Goal: Information Seeking & Learning: Learn about a topic

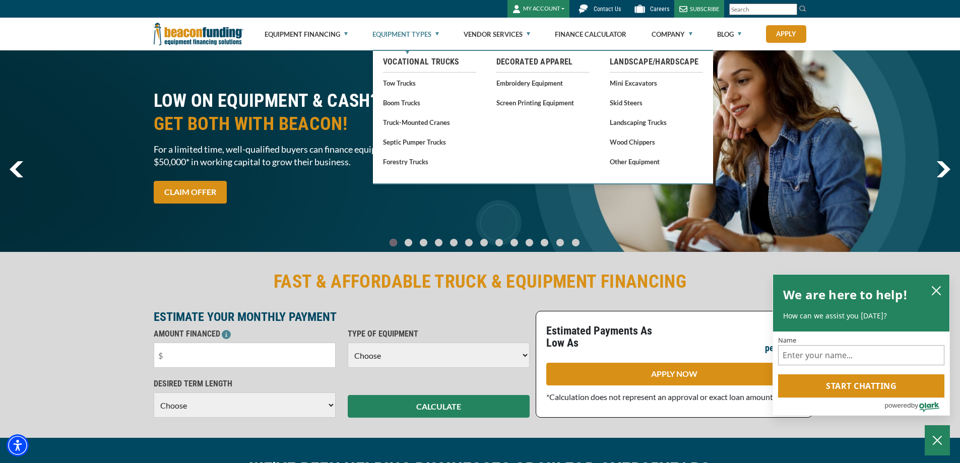
click at [426, 34] on link "Equipment Types" at bounding box center [405, 34] width 67 height 32
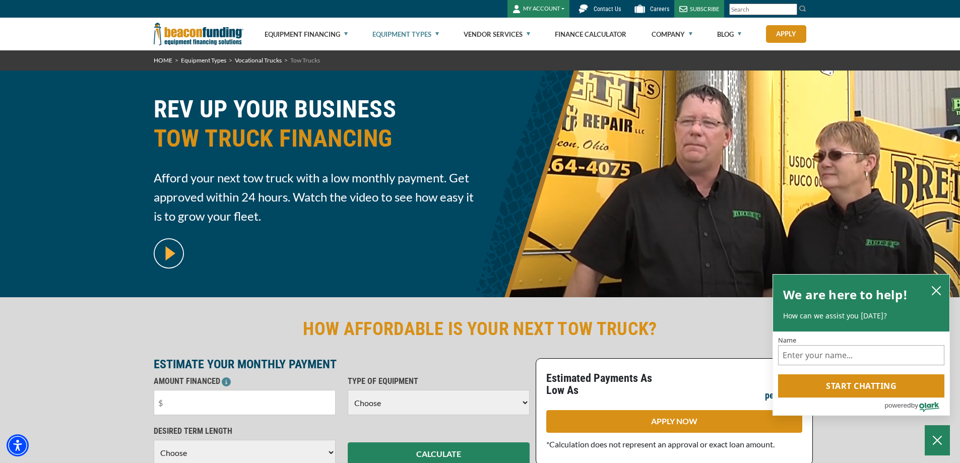
click at [429, 33] on link "Equipment Types" at bounding box center [405, 34] width 67 height 32
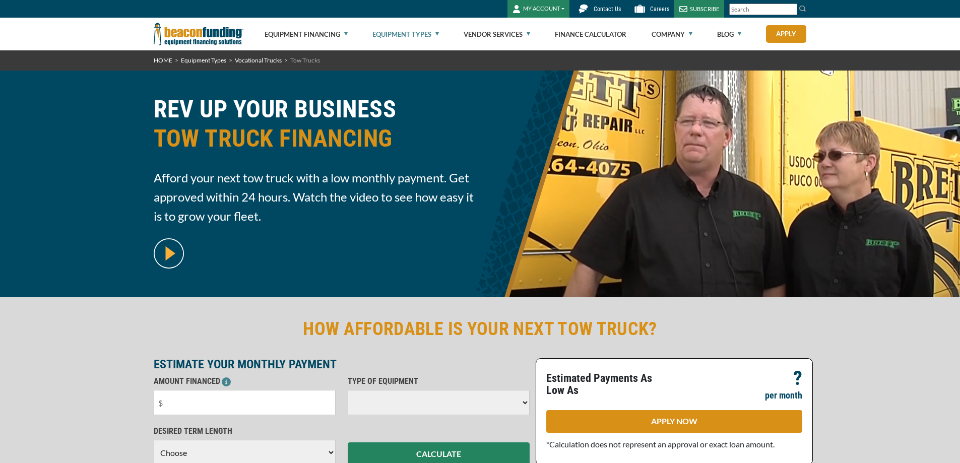
click at [435, 31] on link "Equipment Types" at bounding box center [405, 34] width 67 height 32
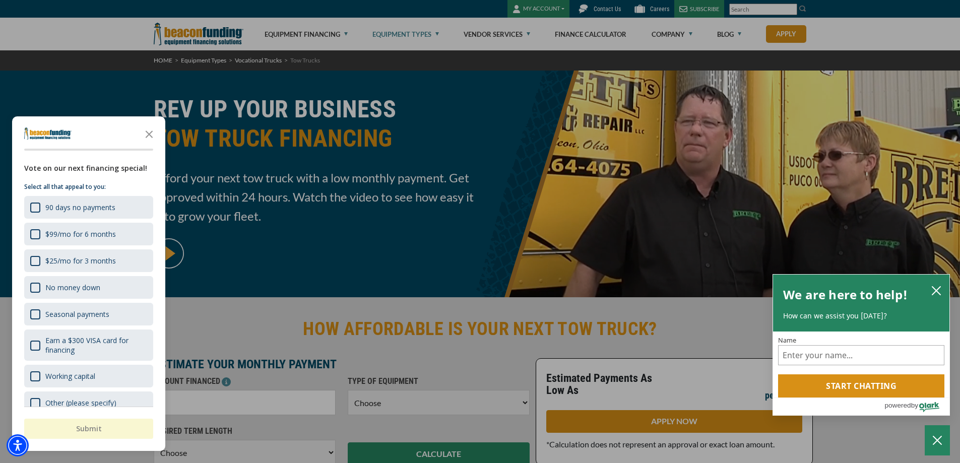
scroll to position [202, 0]
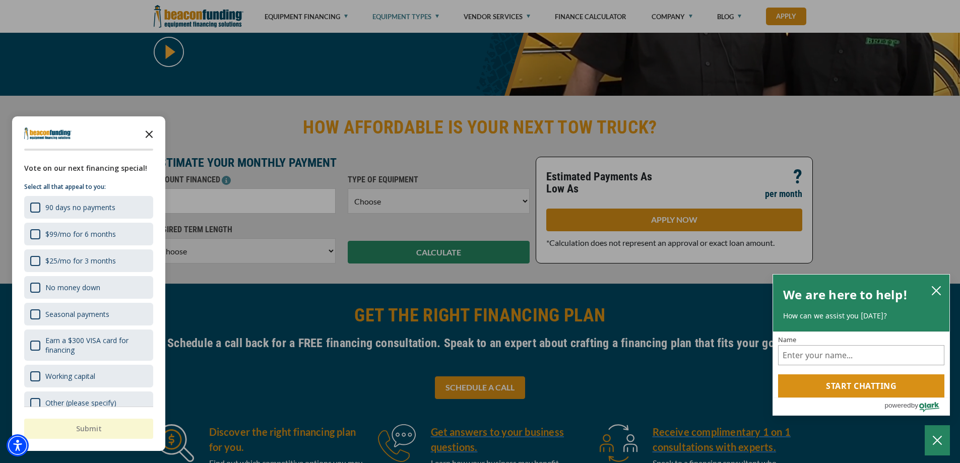
click at [149, 133] on icon "Close the survey" at bounding box center [149, 133] width 20 height 20
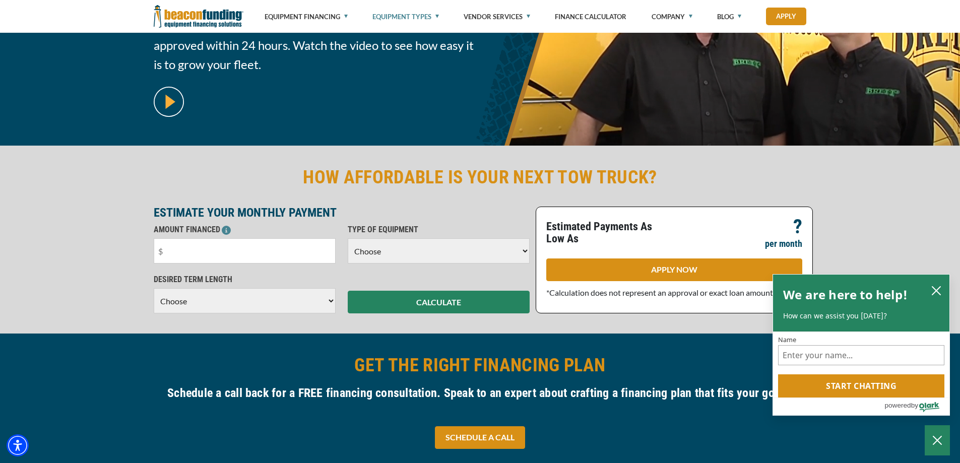
scroll to position [151, 0]
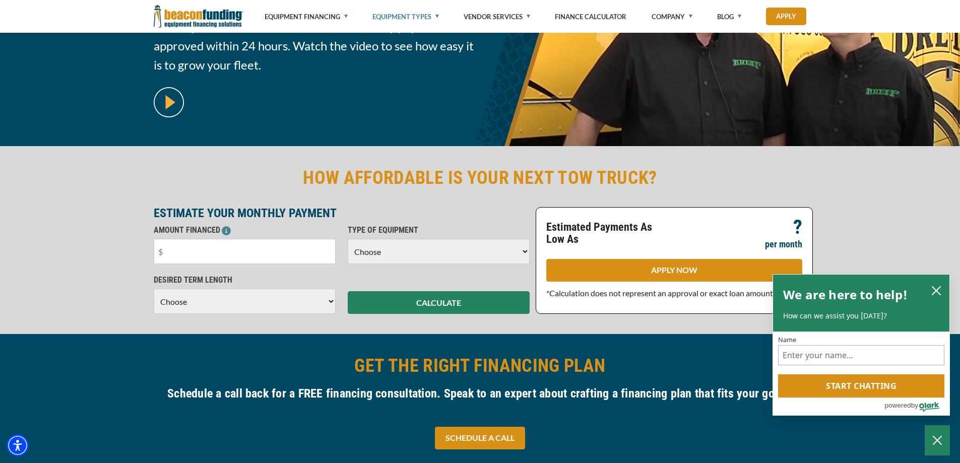
click at [221, 17] on img at bounding box center [199, 16] width 90 height 33
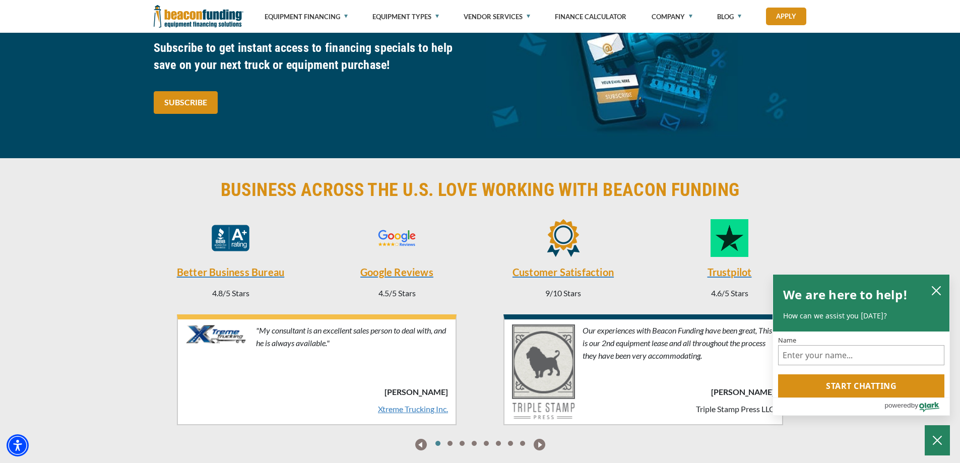
scroll to position [1931, 0]
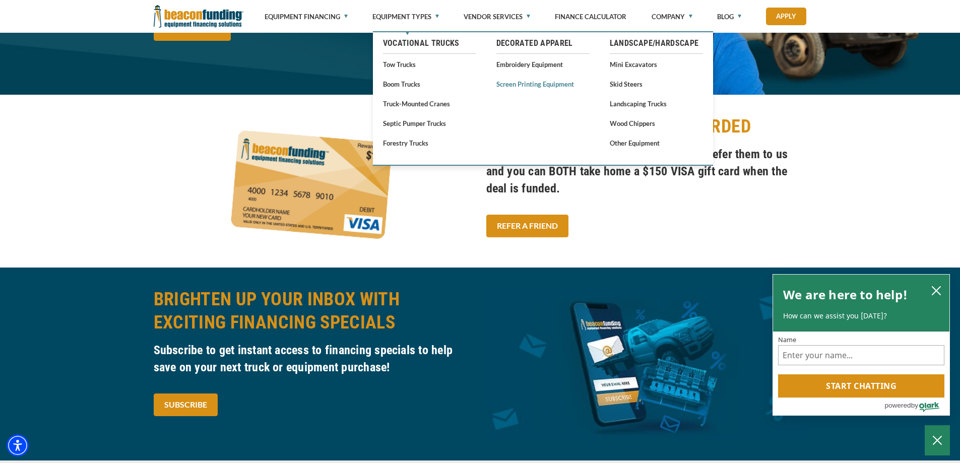
click at [526, 83] on link "Screen Printing Equipment" at bounding box center [542, 84] width 93 height 13
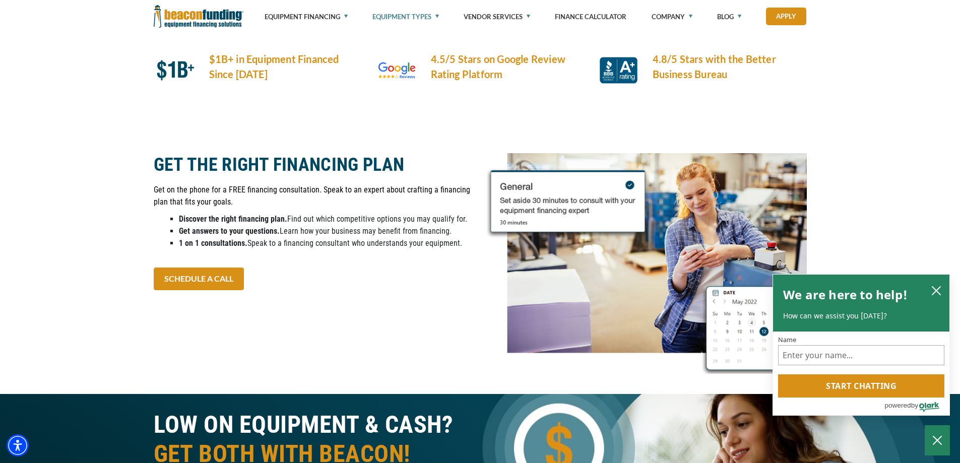
scroll to position [2167, 0]
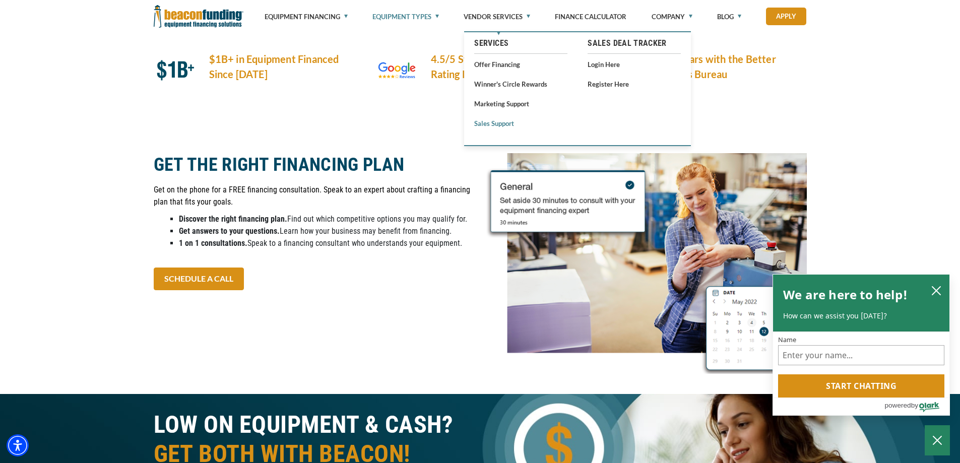
click at [492, 123] on link "Sales Support" at bounding box center [520, 123] width 93 height 13
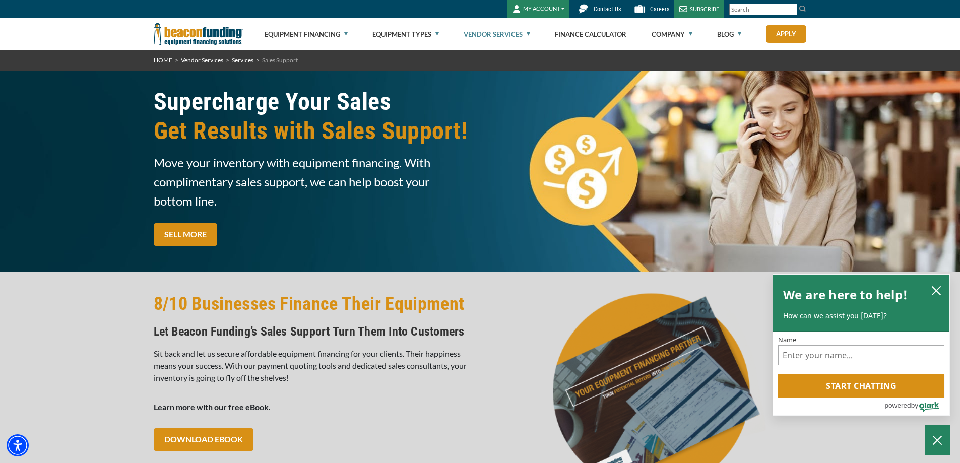
click at [160, 59] on link "HOME" at bounding box center [163, 60] width 19 height 8
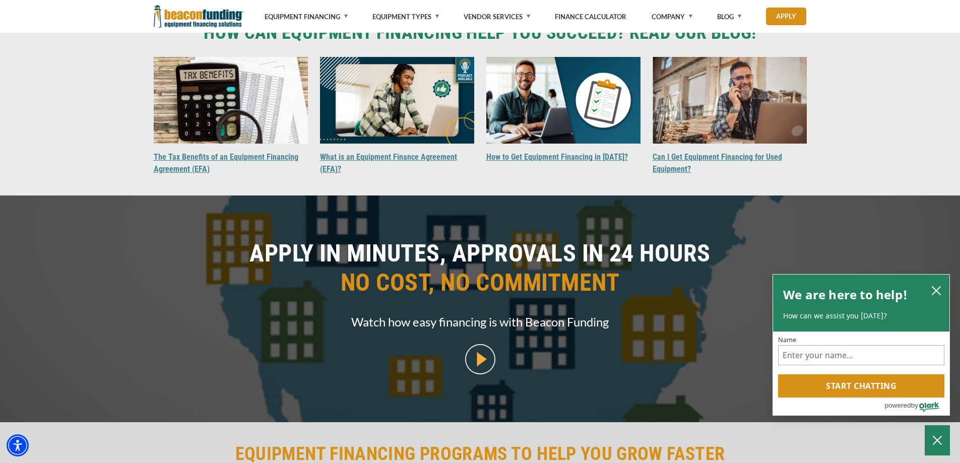
scroll to position [907, 0]
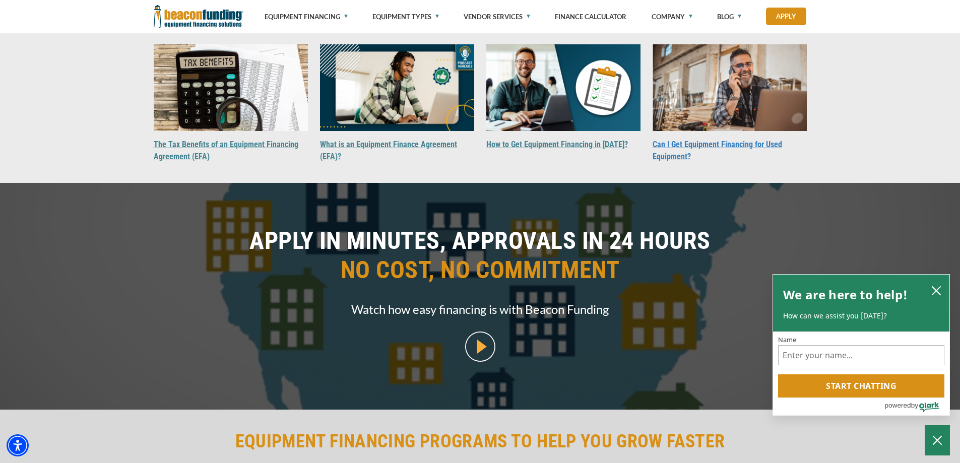
click at [682, 161] on link "Can I Get Equipment Financing for Used Equipment?" at bounding box center [718, 151] width 130 height 22
